Goal: Information Seeking & Learning: Check status

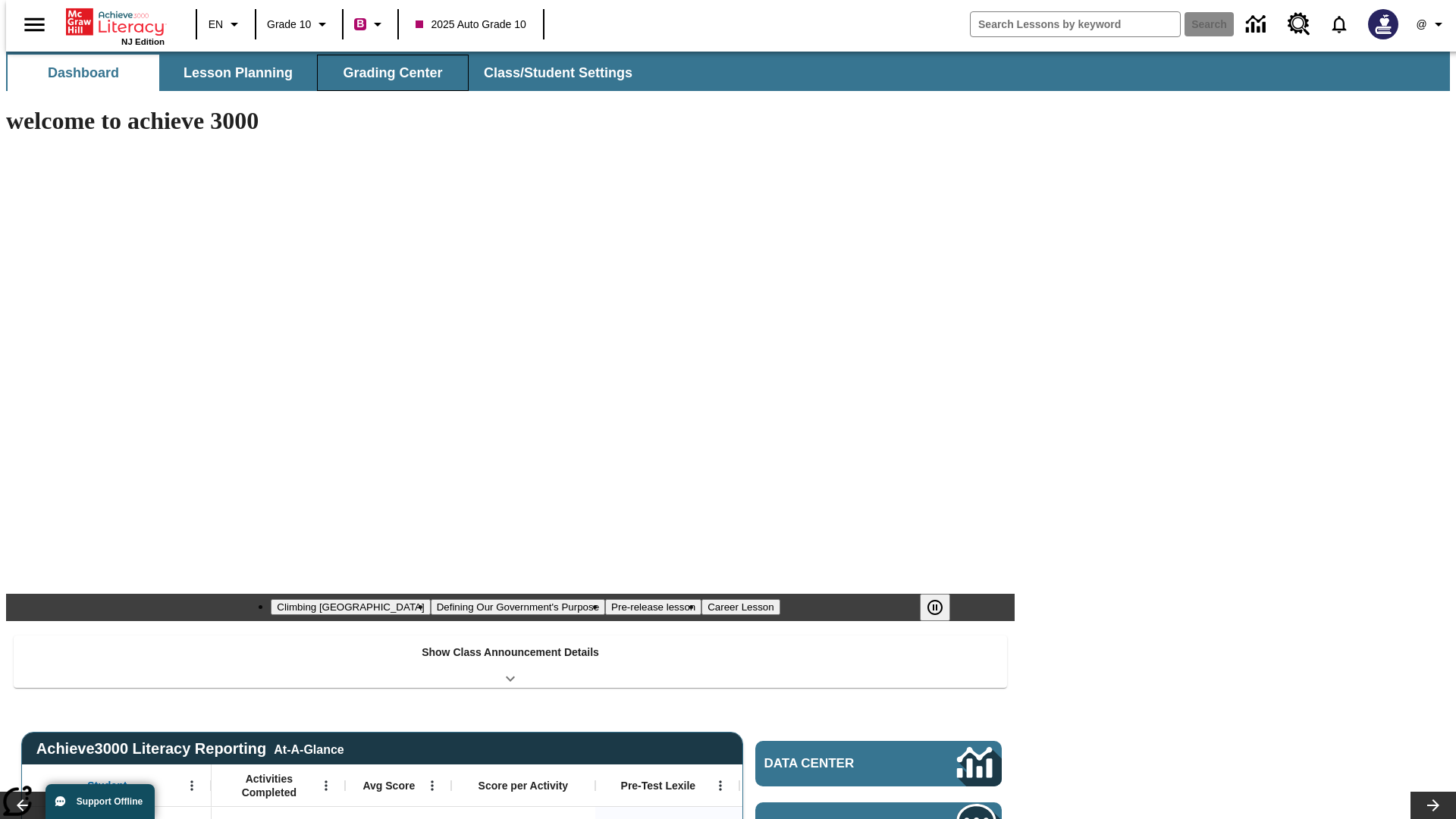
click at [386, 73] on button "Grading Center" at bounding box center [393, 72] width 151 height 36
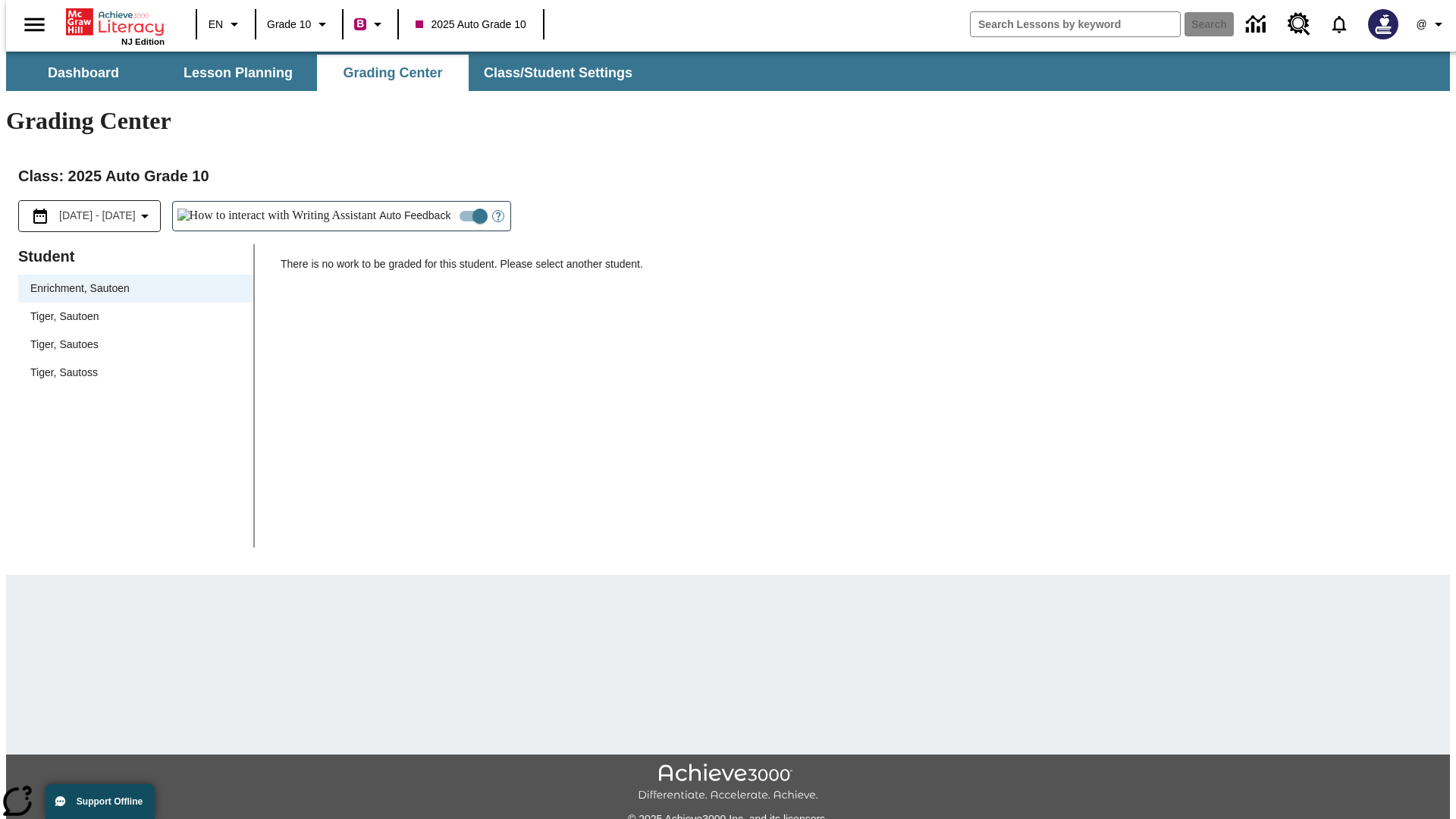
click at [130, 309] on span "Tiger, Sautoen" at bounding box center [135, 317] width 210 height 16
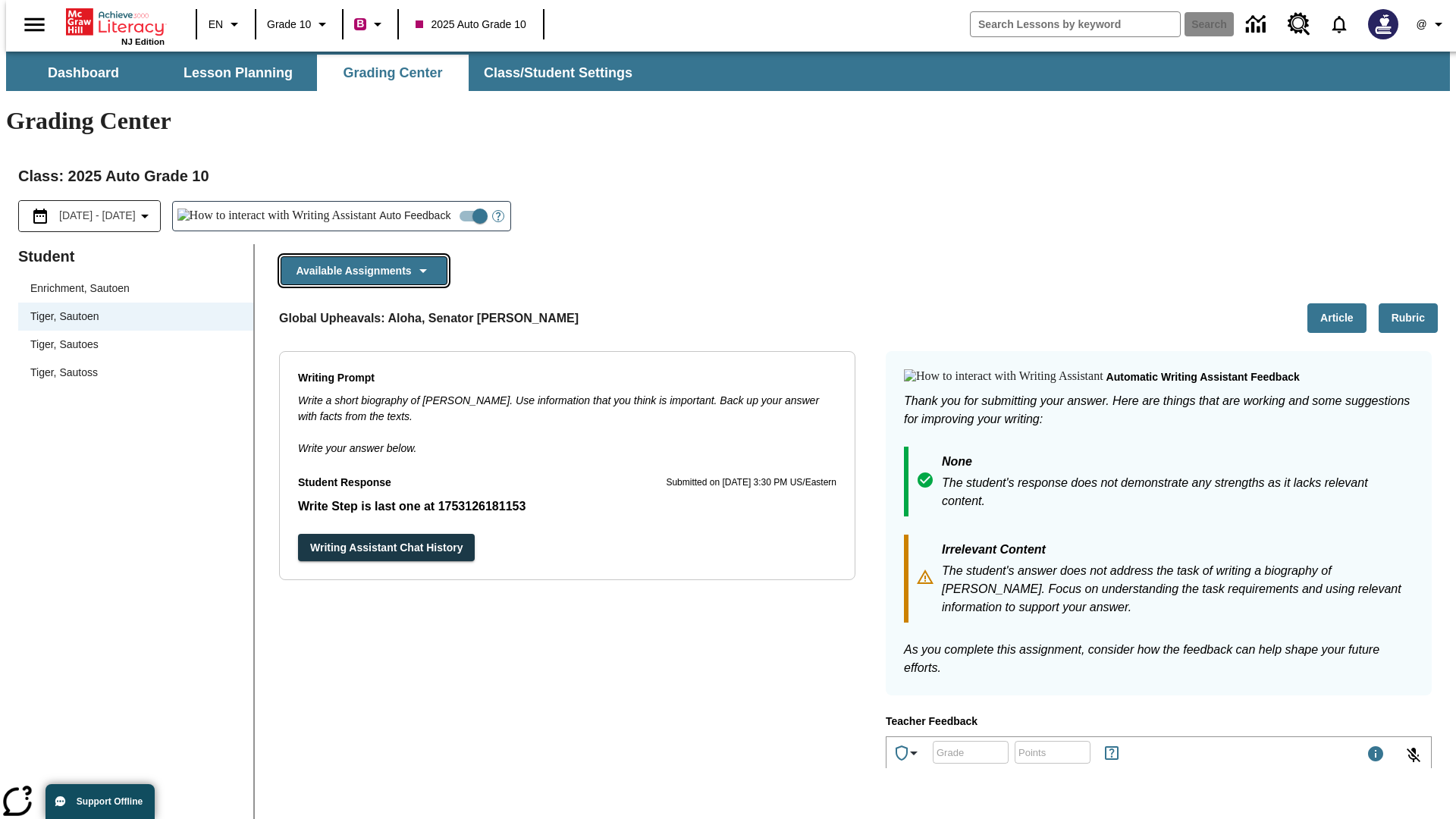
click at [359, 256] on button "Available Assignments" at bounding box center [364, 271] width 166 height 30
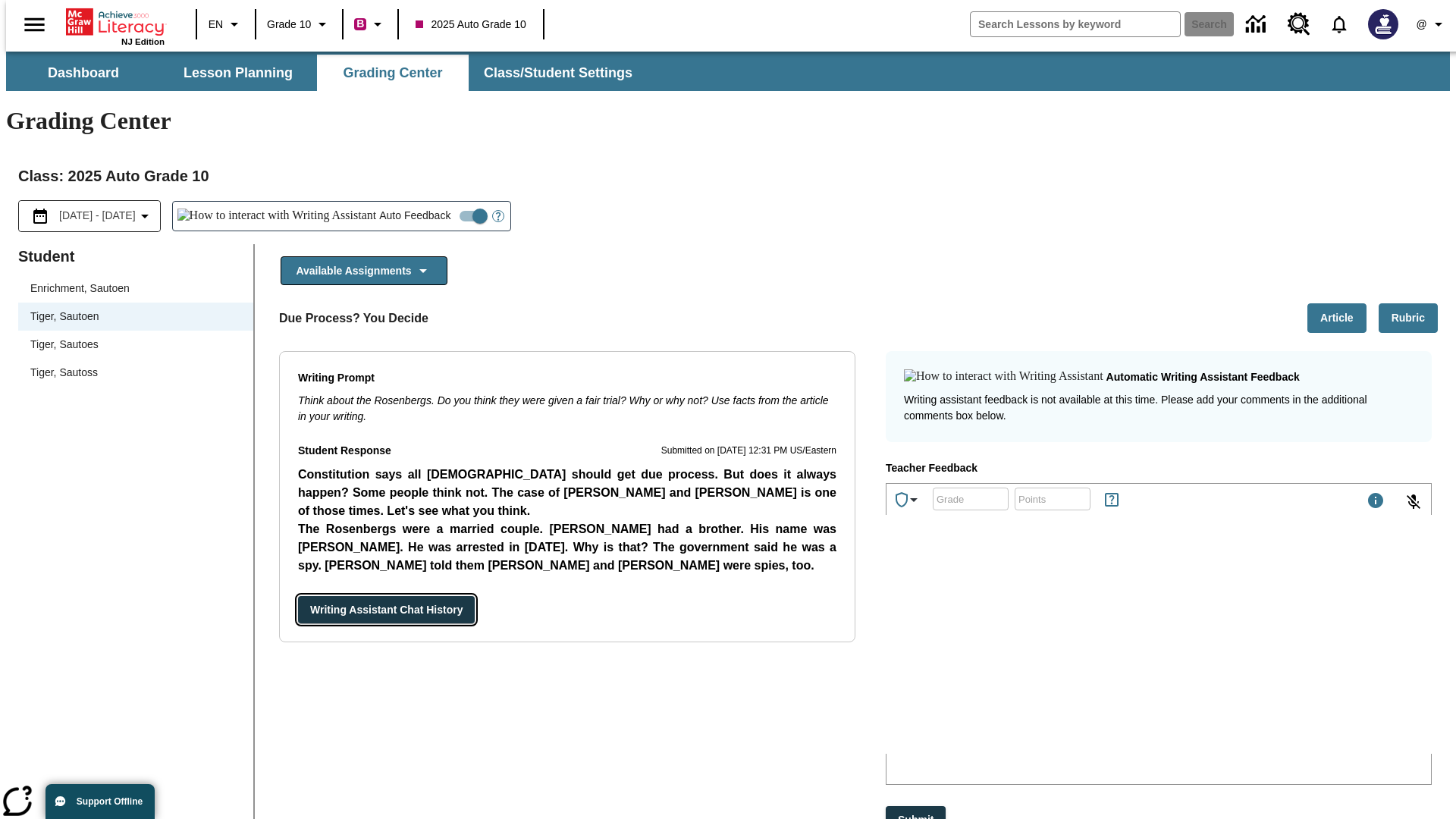
click at [298, 596] on button "Writing Assistant Chat History" at bounding box center [386, 610] width 177 height 28
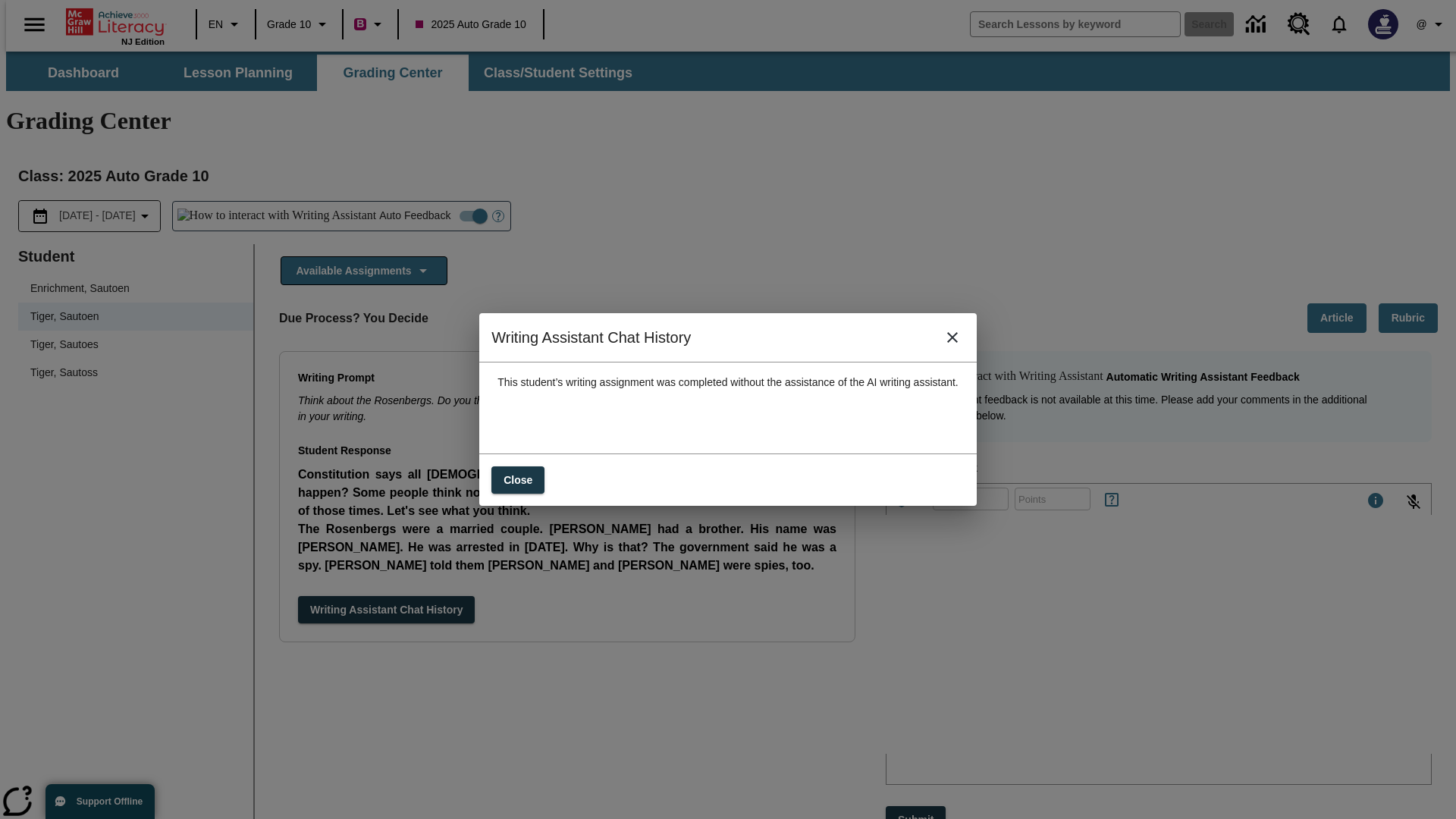
click at [958, 343] on icon "close" at bounding box center [952, 337] width 11 height 11
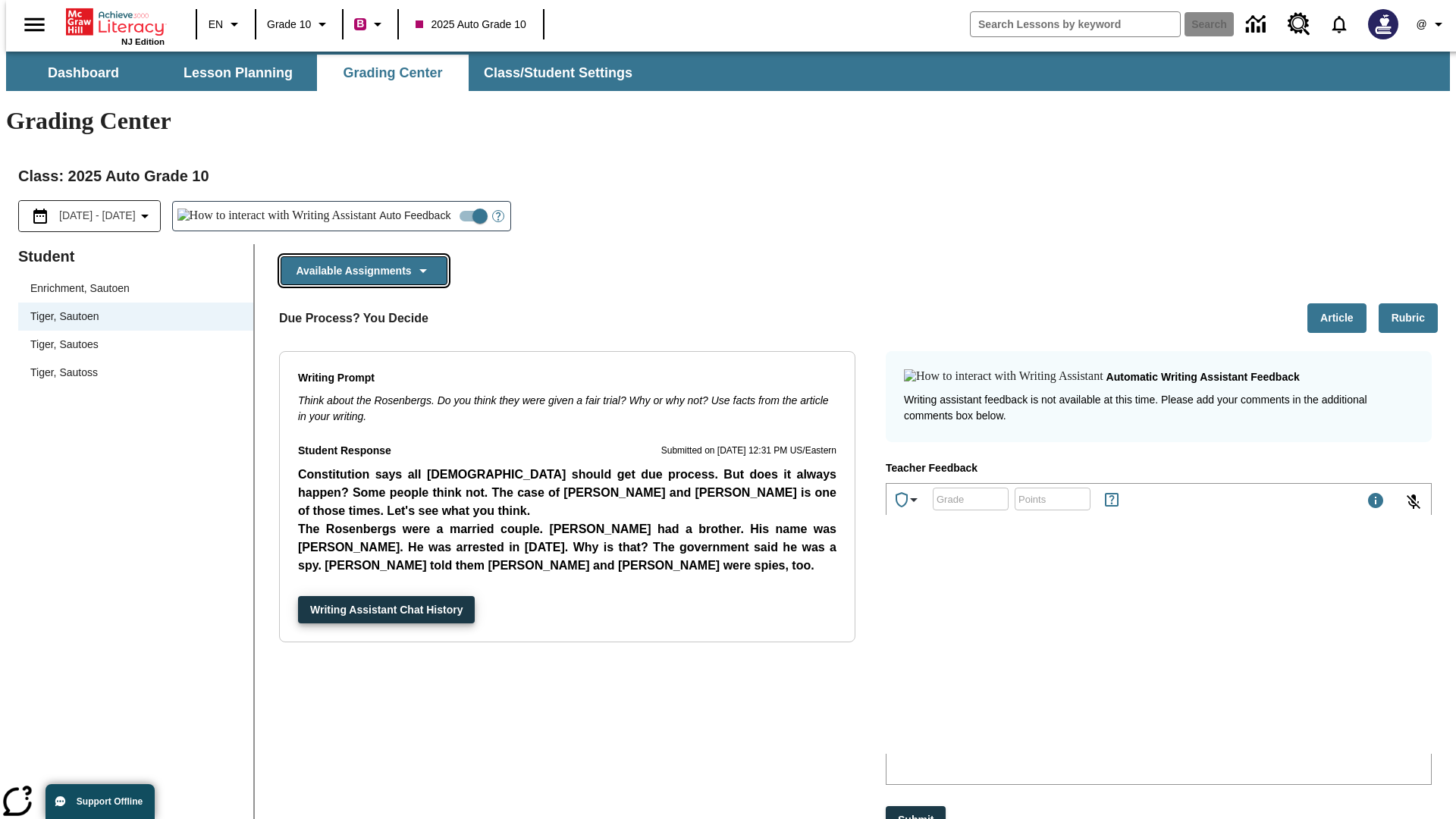
click at [359, 256] on button "Available Assignments" at bounding box center [364, 271] width 166 height 30
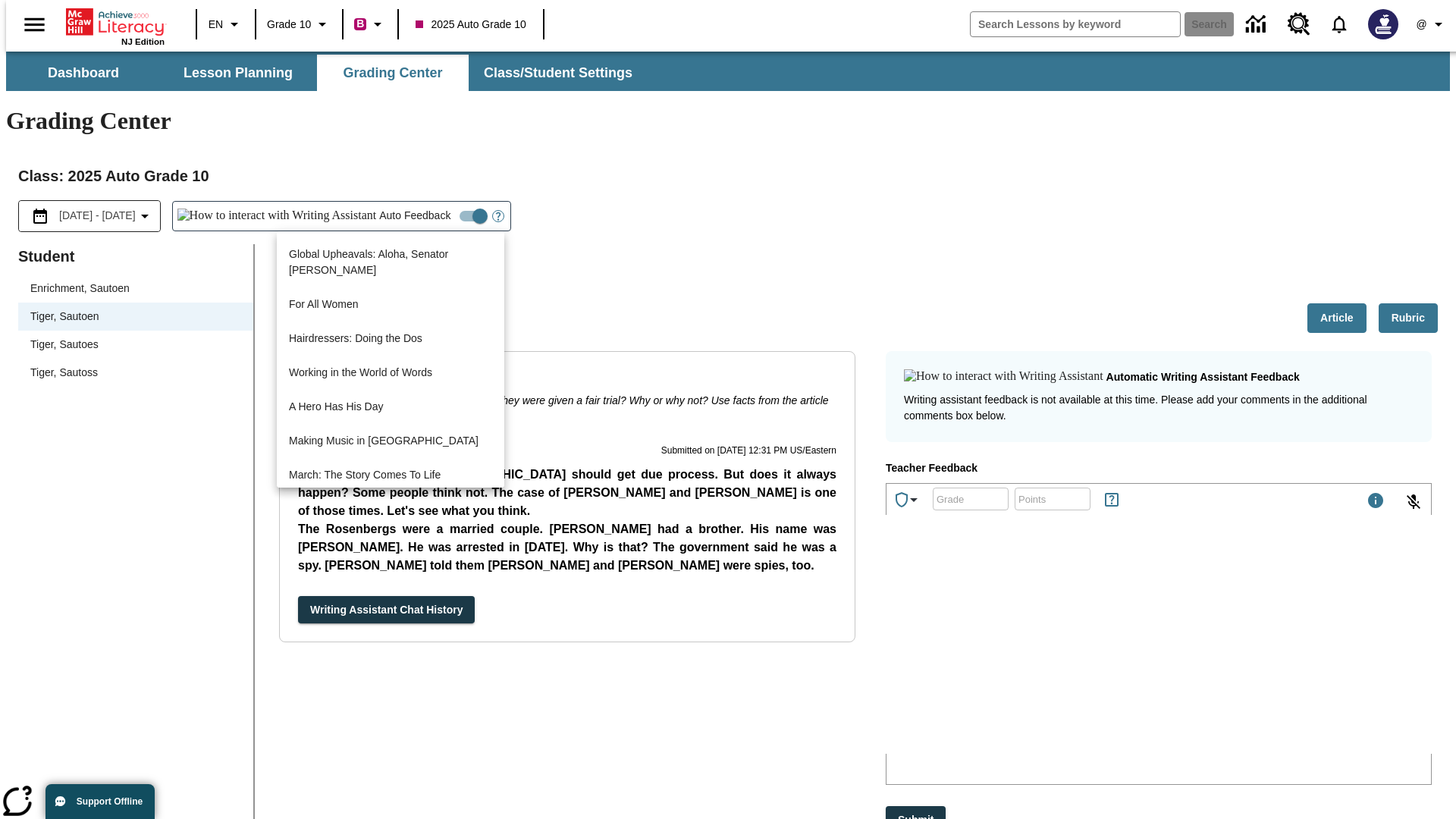
scroll to position [1089, 0]
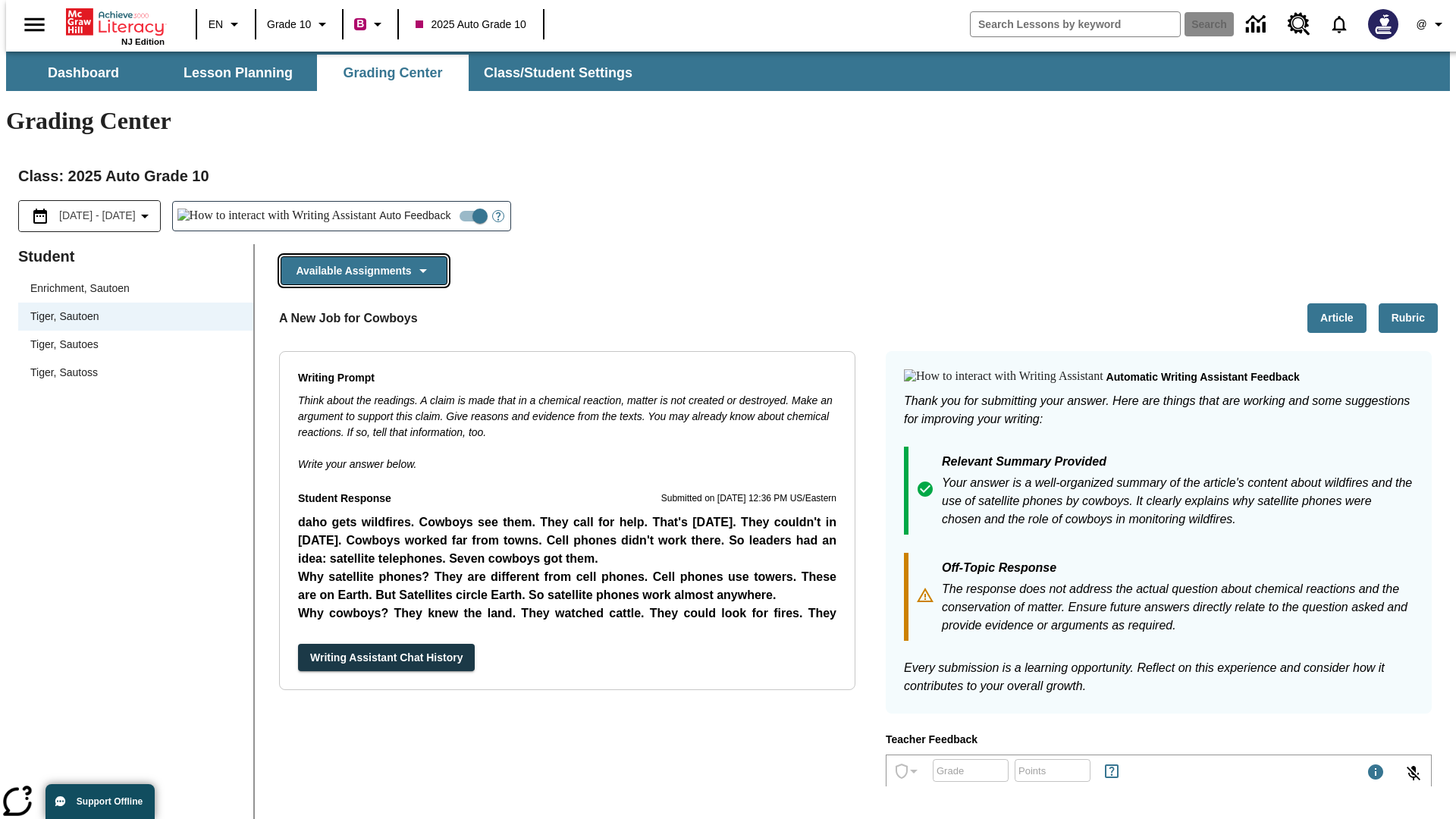
scroll to position [0, 0]
click at [298, 644] on button "Writing Assistant Chat History" at bounding box center [386, 658] width 177 height 28
